Goal: Connect with others: Establish contact or relationships with other users

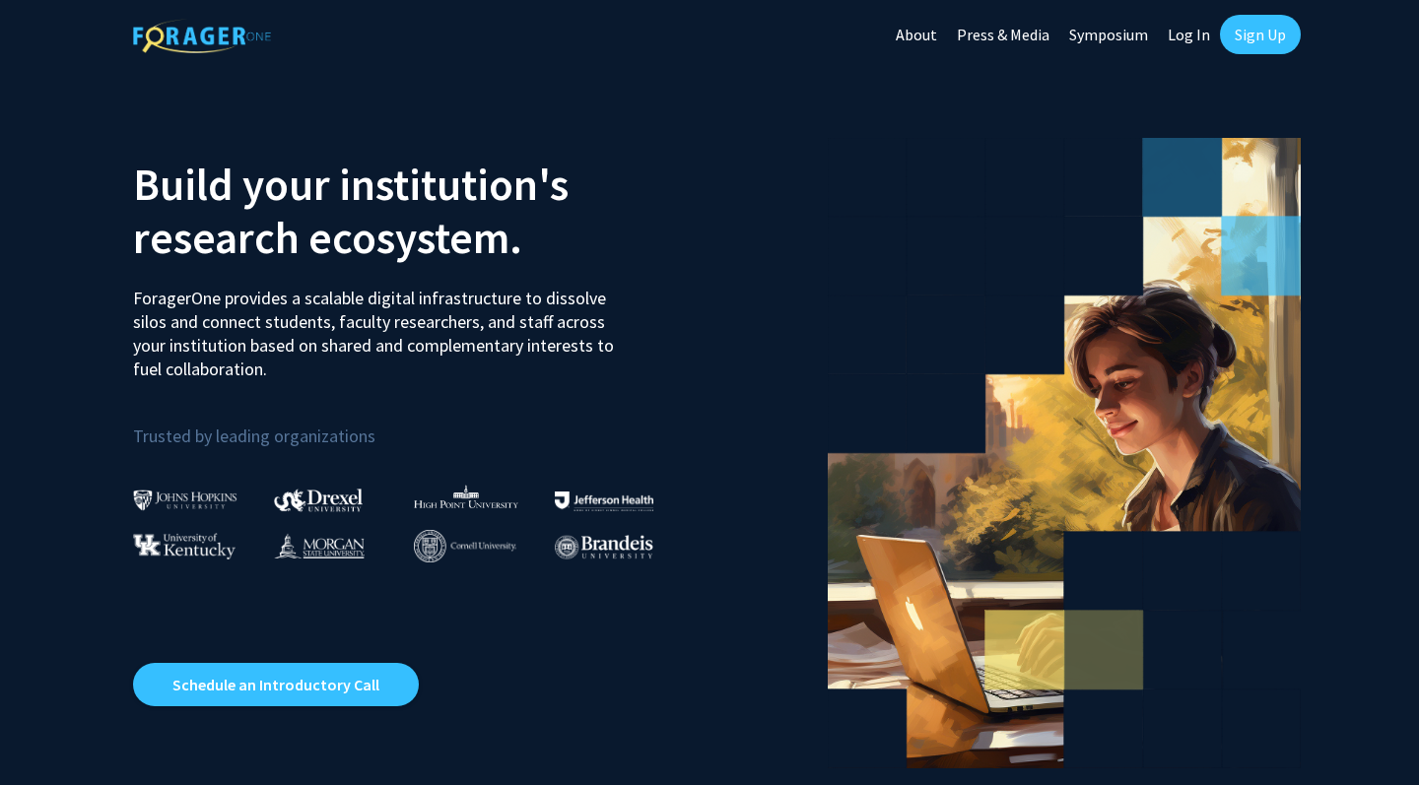
click at [1185, 40] on link "Log In" at bounding box center [1189, 34] width 62 height 69
select select
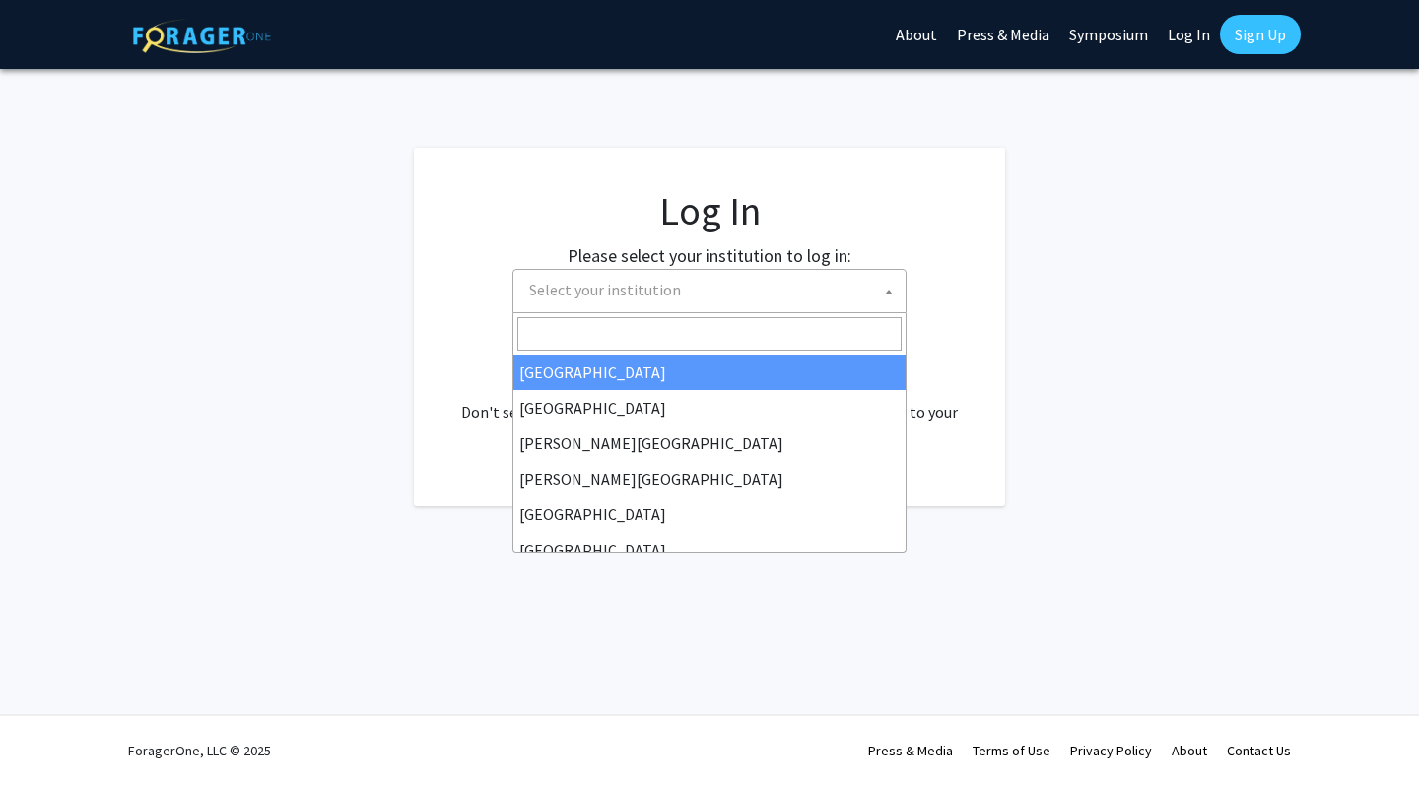
click at [791, 279] on span "Select your institution" at bounding box center [713, 290] width 384 height 40
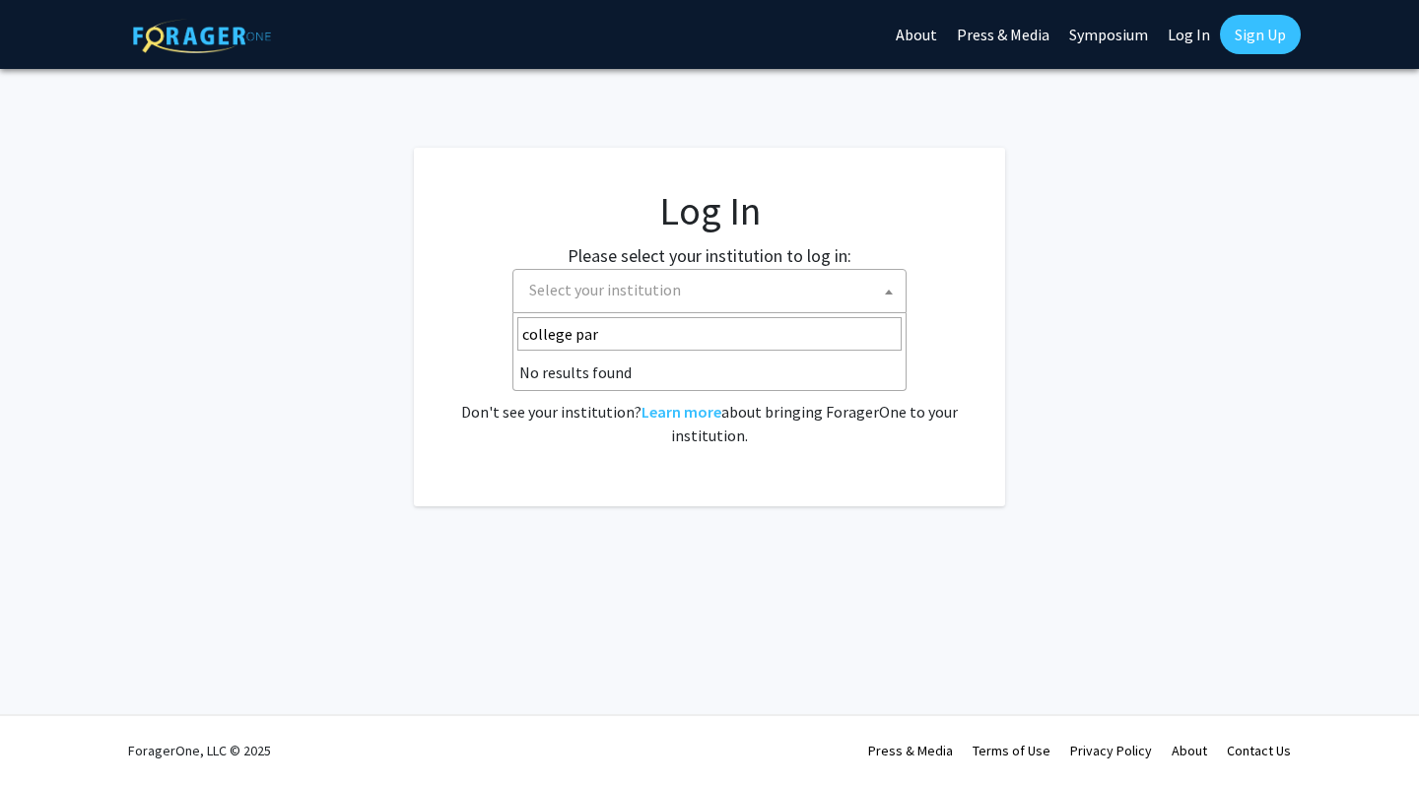
type input "college park"
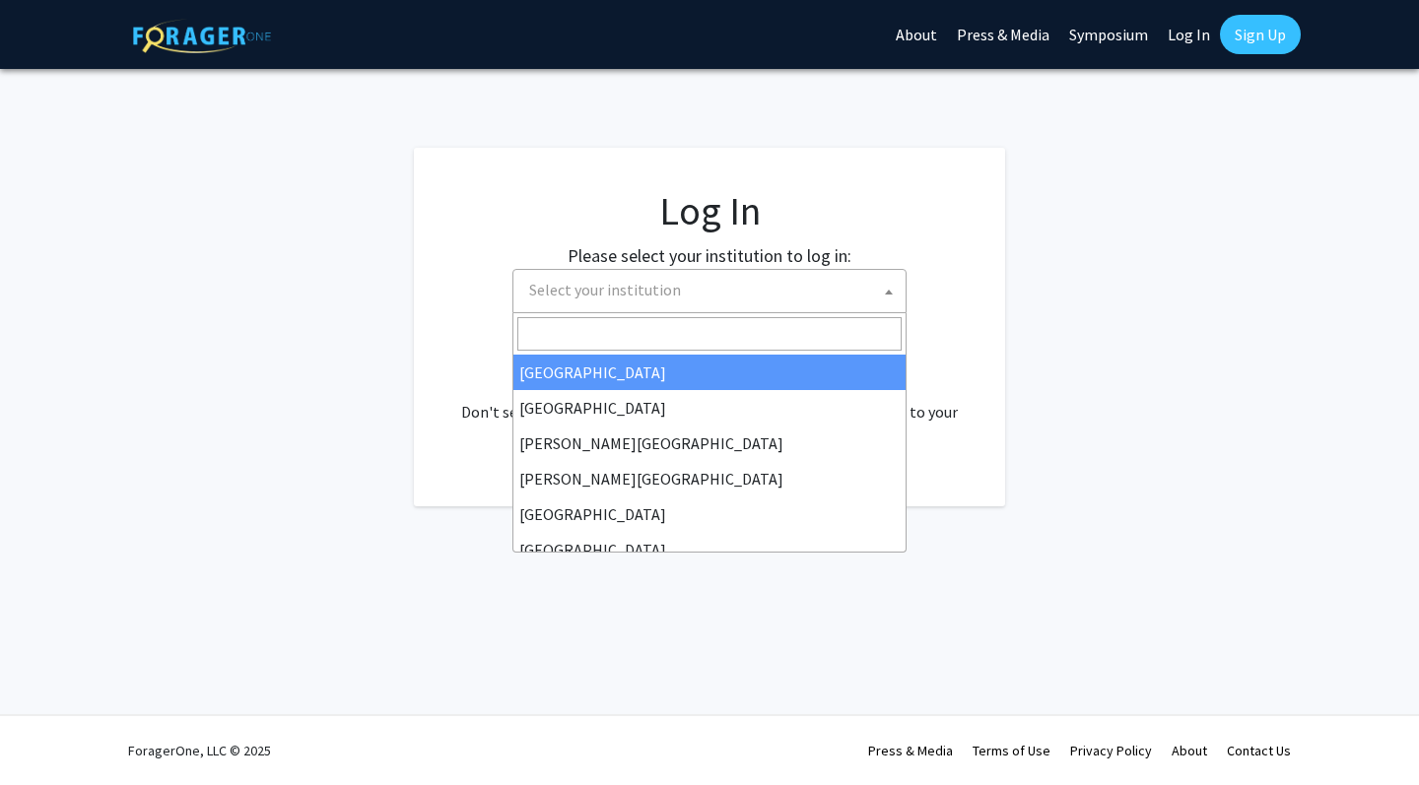
type input "m"
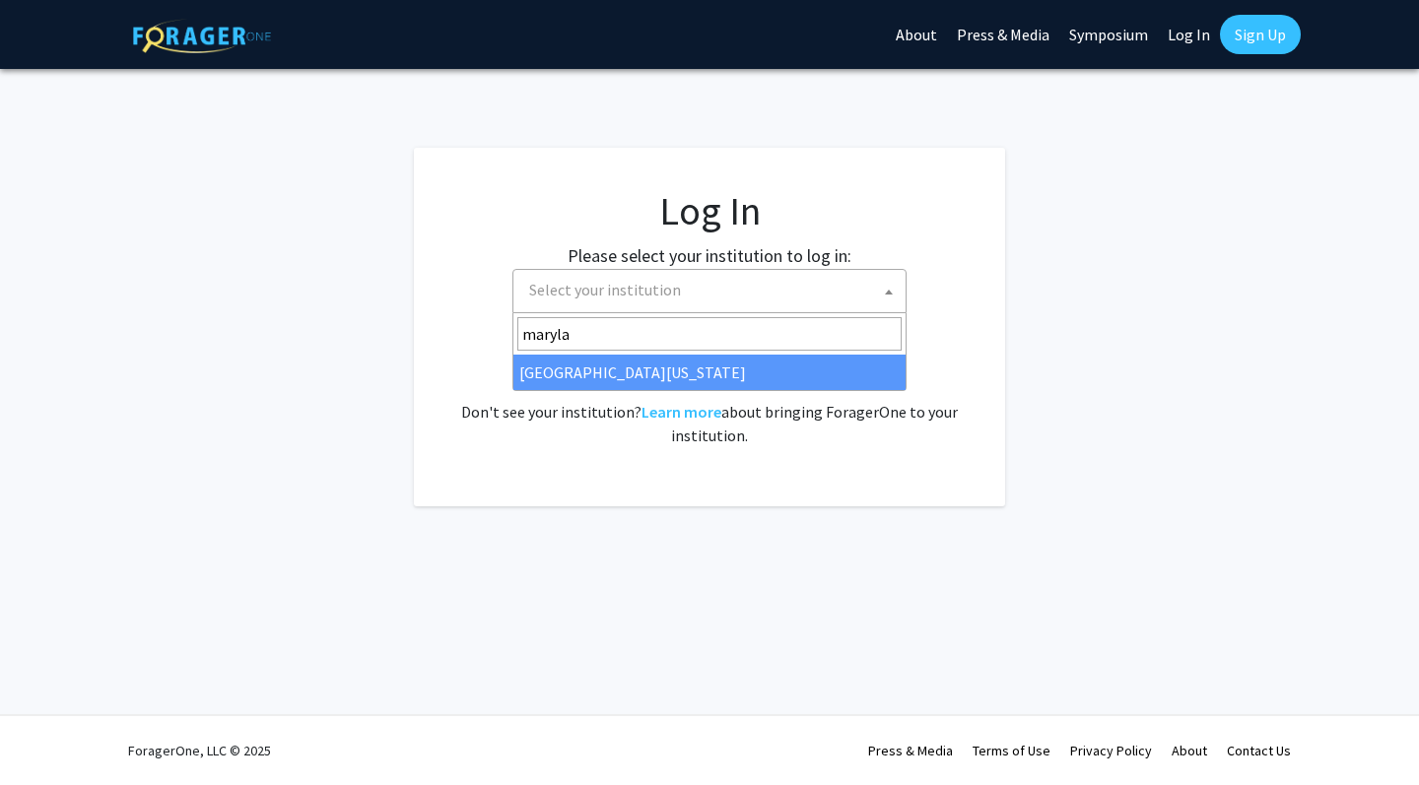
type input "maryla"
select select "31"
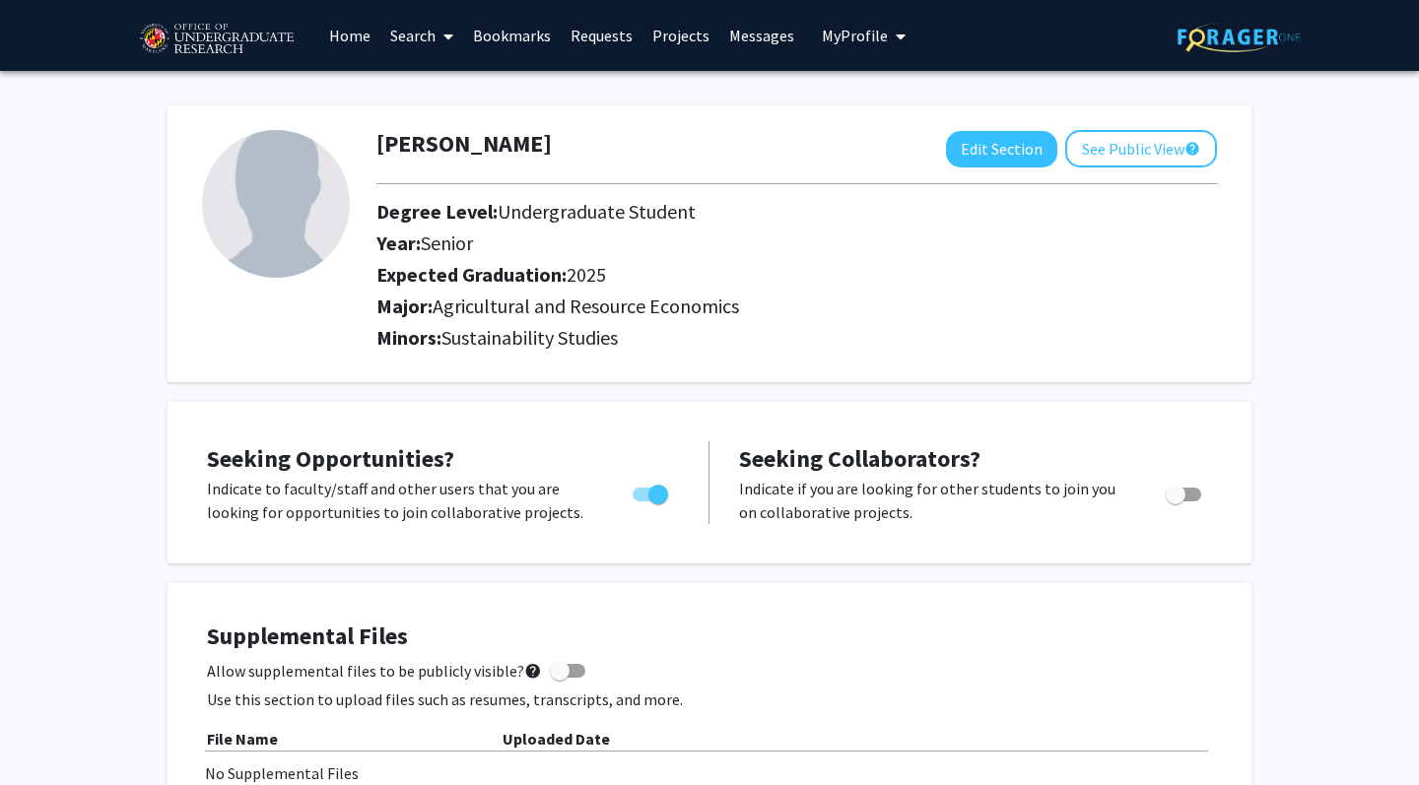
click at [416, 43] on link "Search" at bounding box center [421, 35] width 83 height 69
click at [343, 44] on link "Home" at bounding box center [349, 35] width 61 height 69
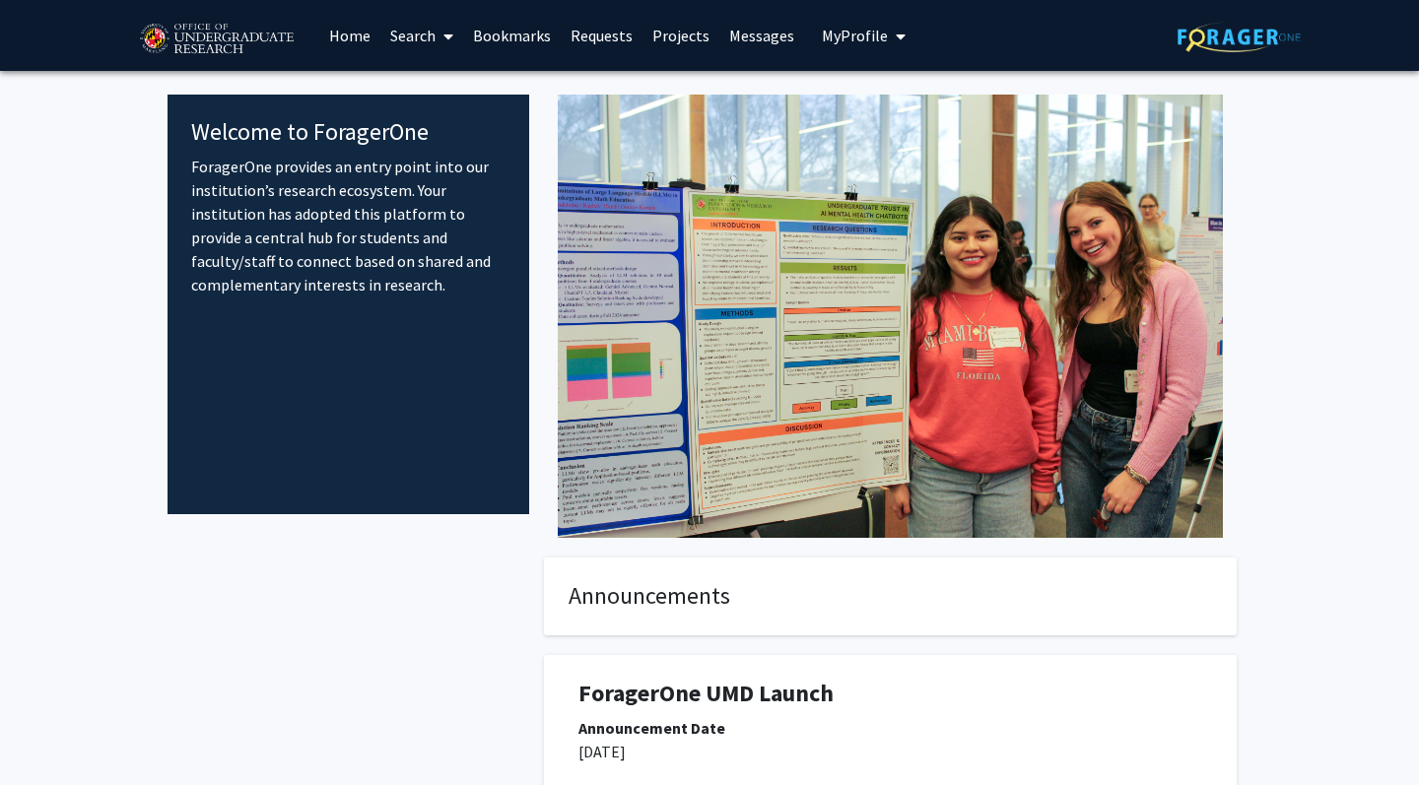
click at [595, 49] on link "Requests" at bounding box center [602, 35] width 82 height 69
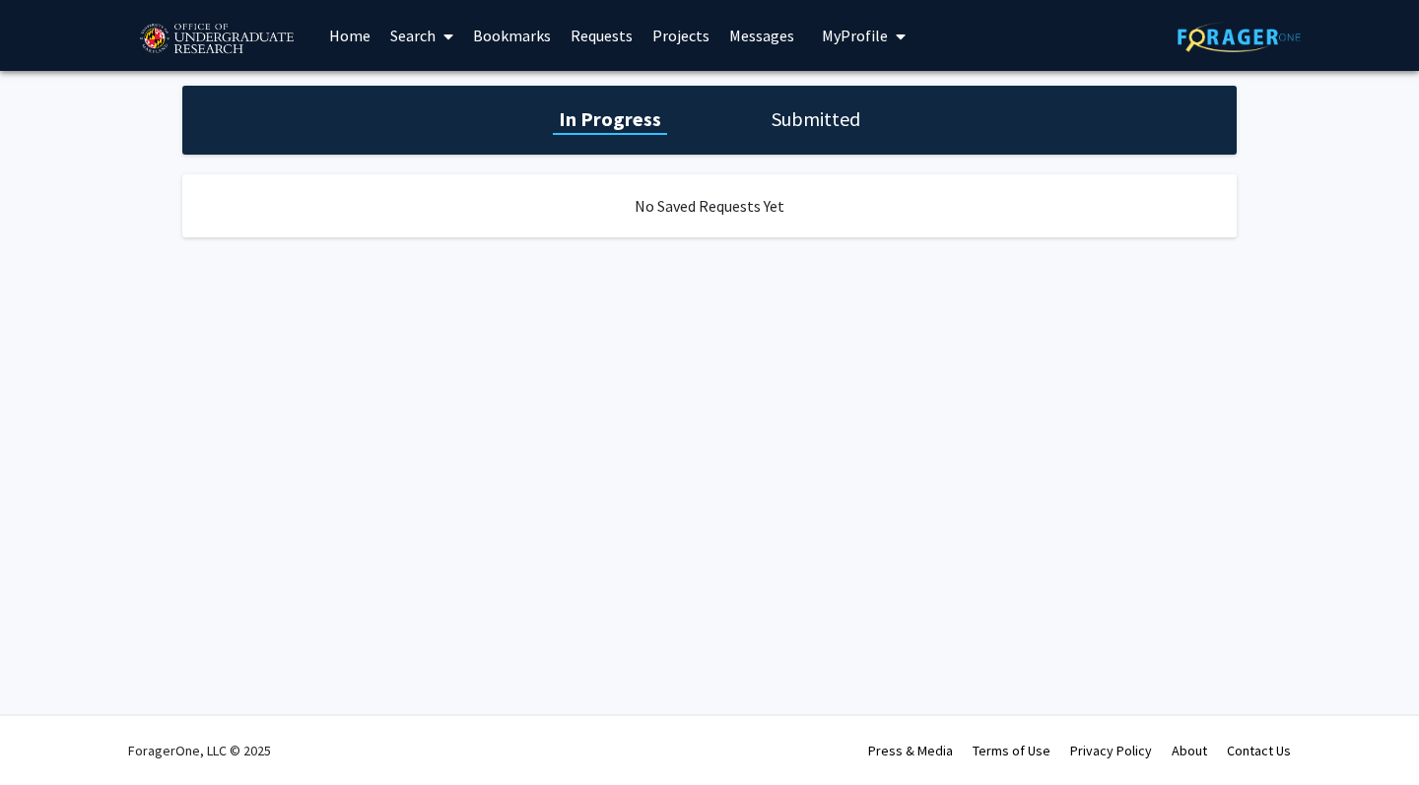
click at [538, 44] on link "Bookmarks" at bounding box center [512, 35] width 98 height 69
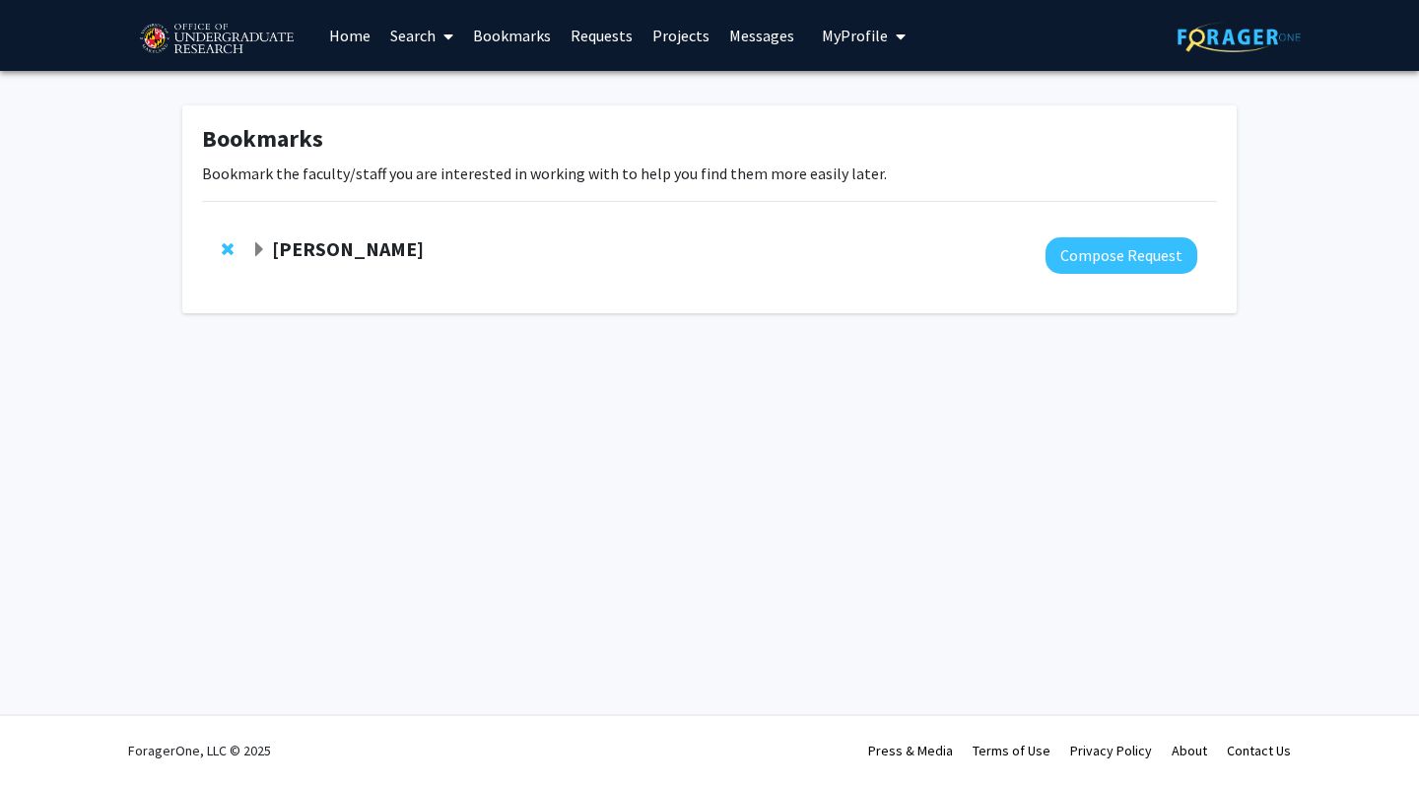
click at [435, 37] on link "Search" at bounding box center [421, 35] width 83 height 69
click at [654, 288] on div "[PERSON_NAME] Compose Request" at bounding box center [709, 256] width 1015 height 76
click at [378, 258] on strong "[PERSON_NAME]" at bounding box center [348, 248] width 152 height 25
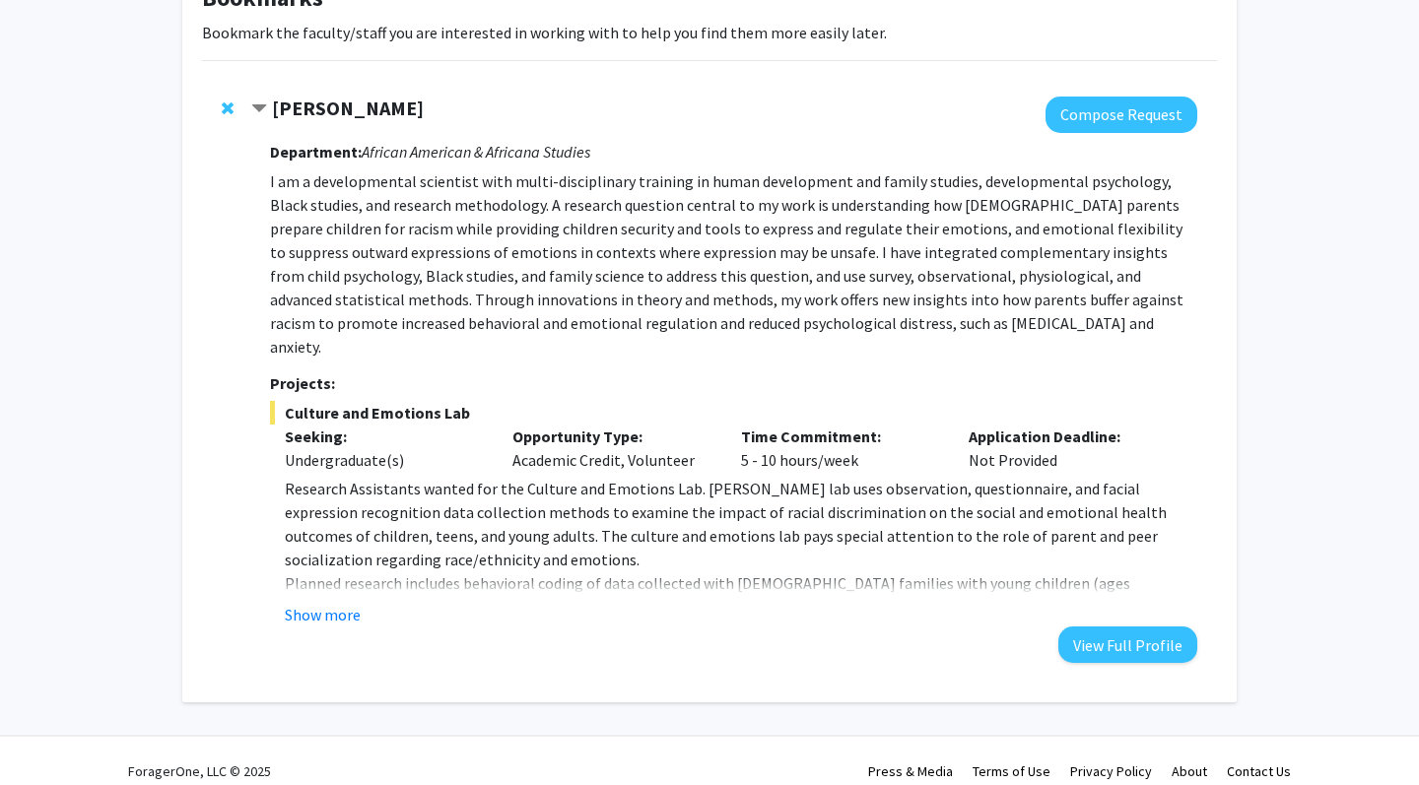
scroll to position [140, 0]
click at [345, 604] on button "Show more" at bounding box center [323, 616] width 76 height 24
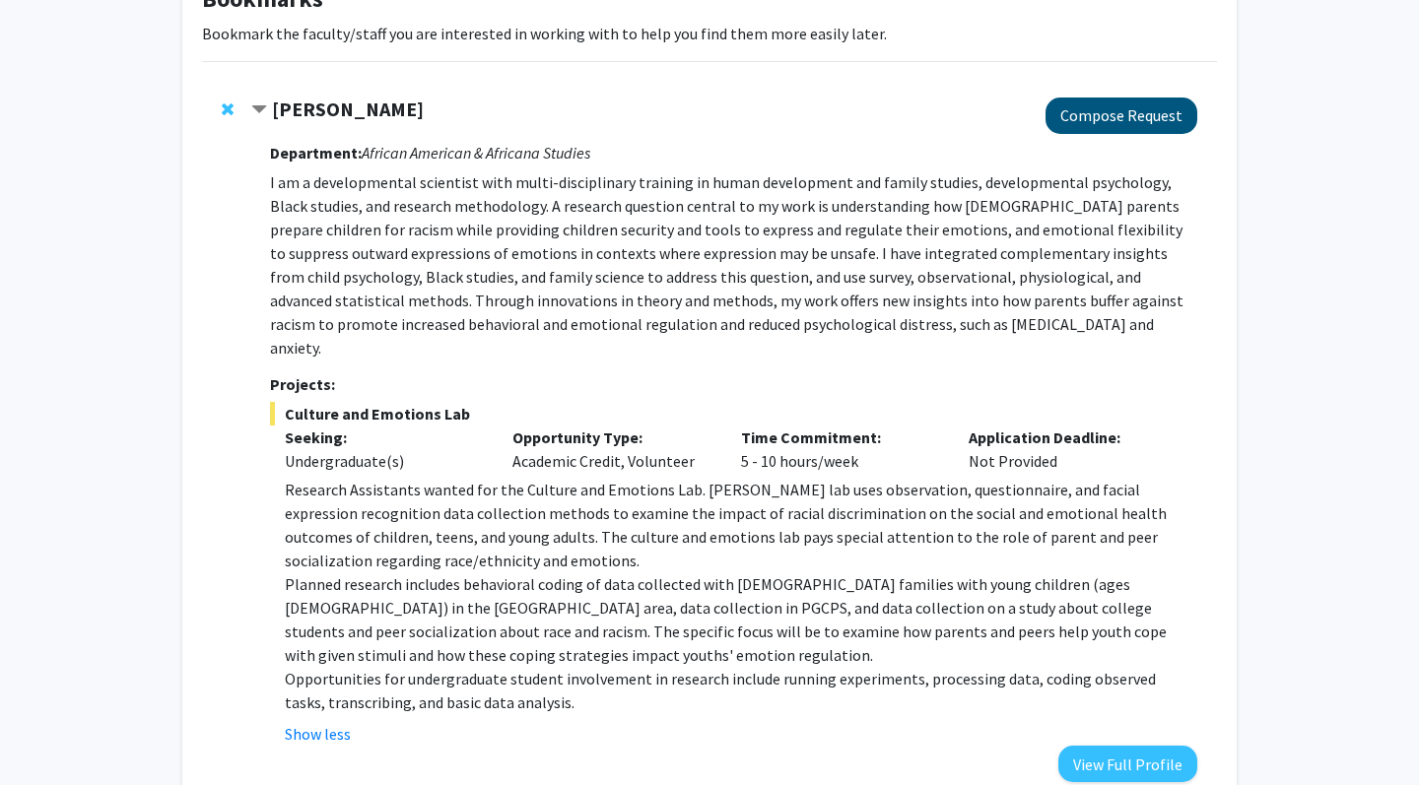
click at [1065, 134] on button "Compose Request" at bounding box center [1122, 116] width 152 height 36
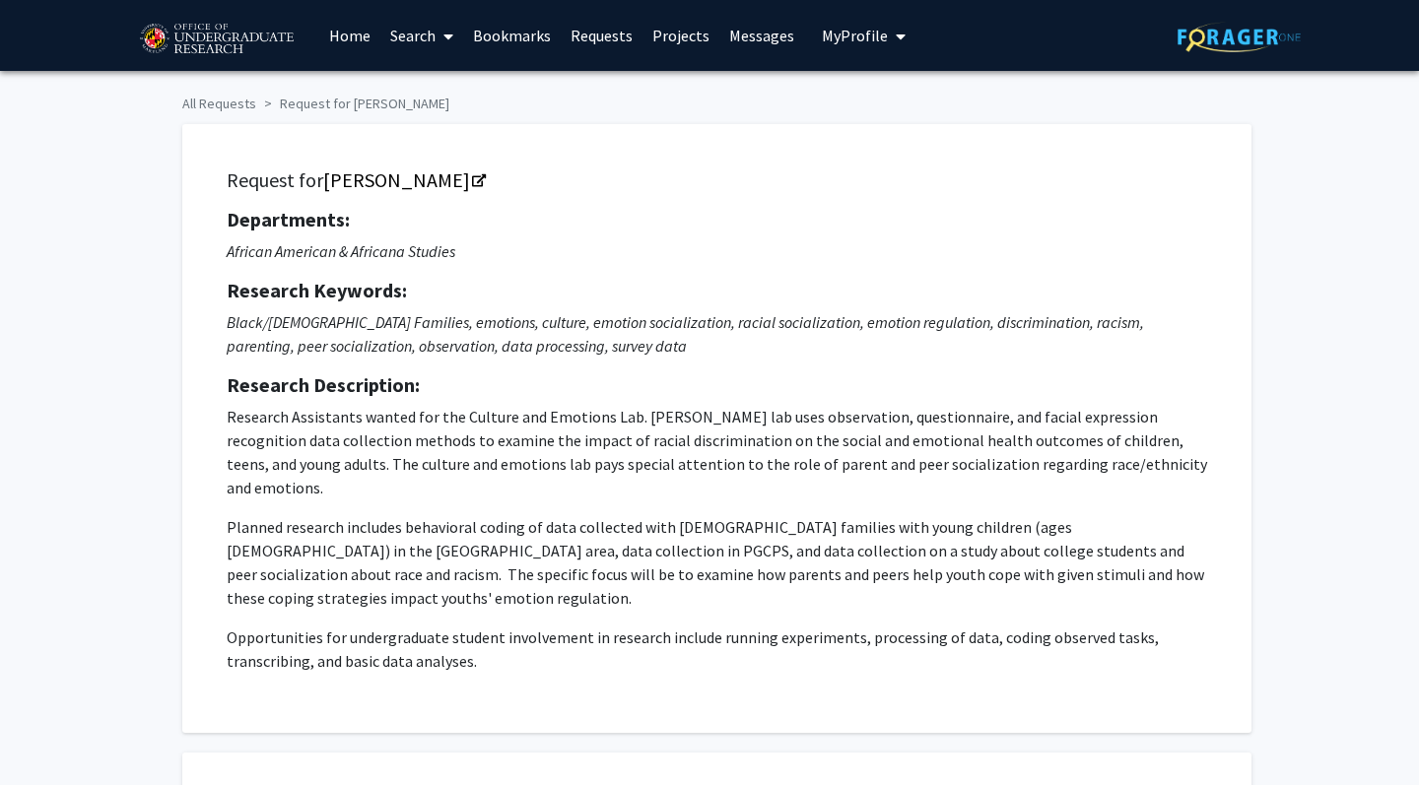
click at [412, 34] on link "Search" at bounding box center [421, 35] width 83 height 69
click at [424, 96] on span "Faculty/Staff" at bounding box center [452, 90] width 145 height 39
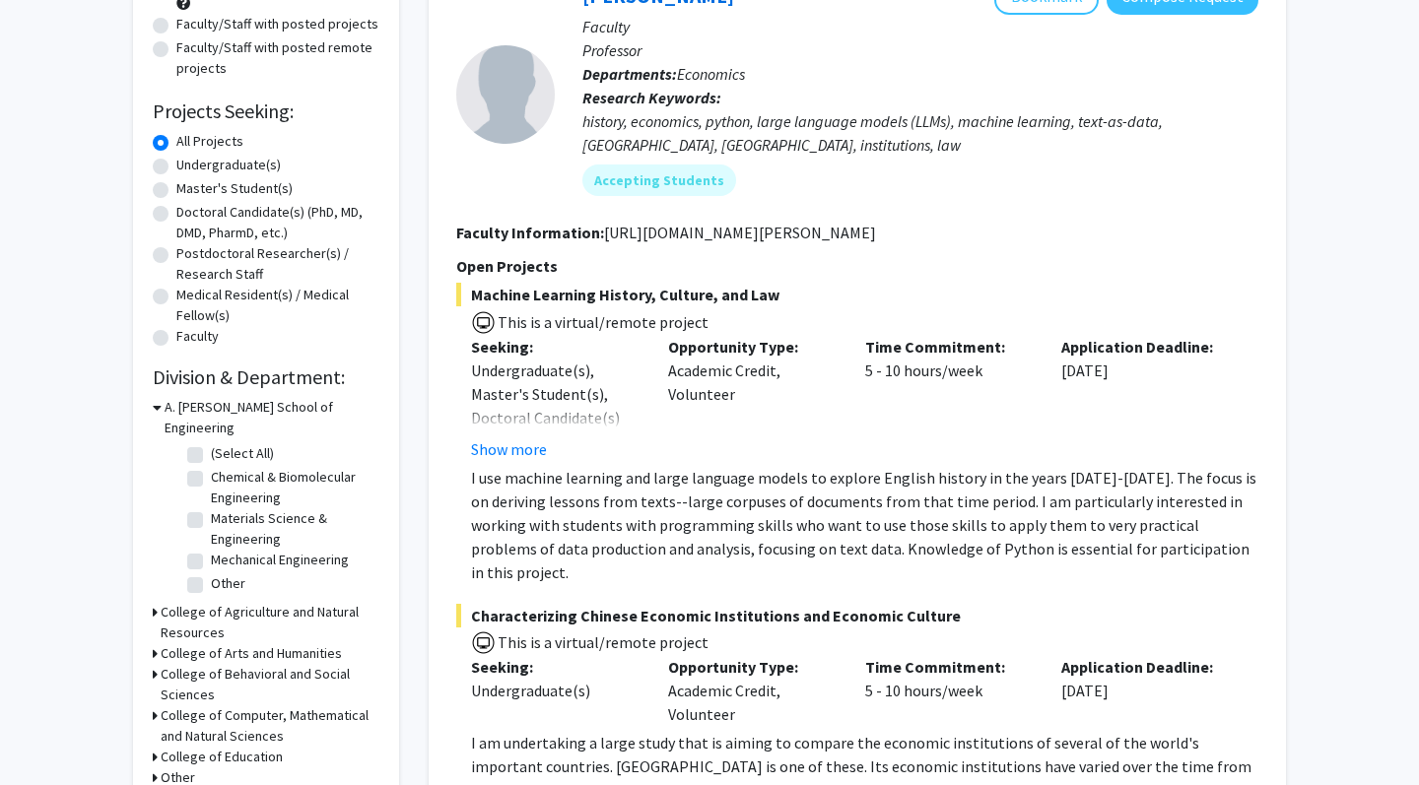
scroll to position [243, 0]
